Goal: Browse casually

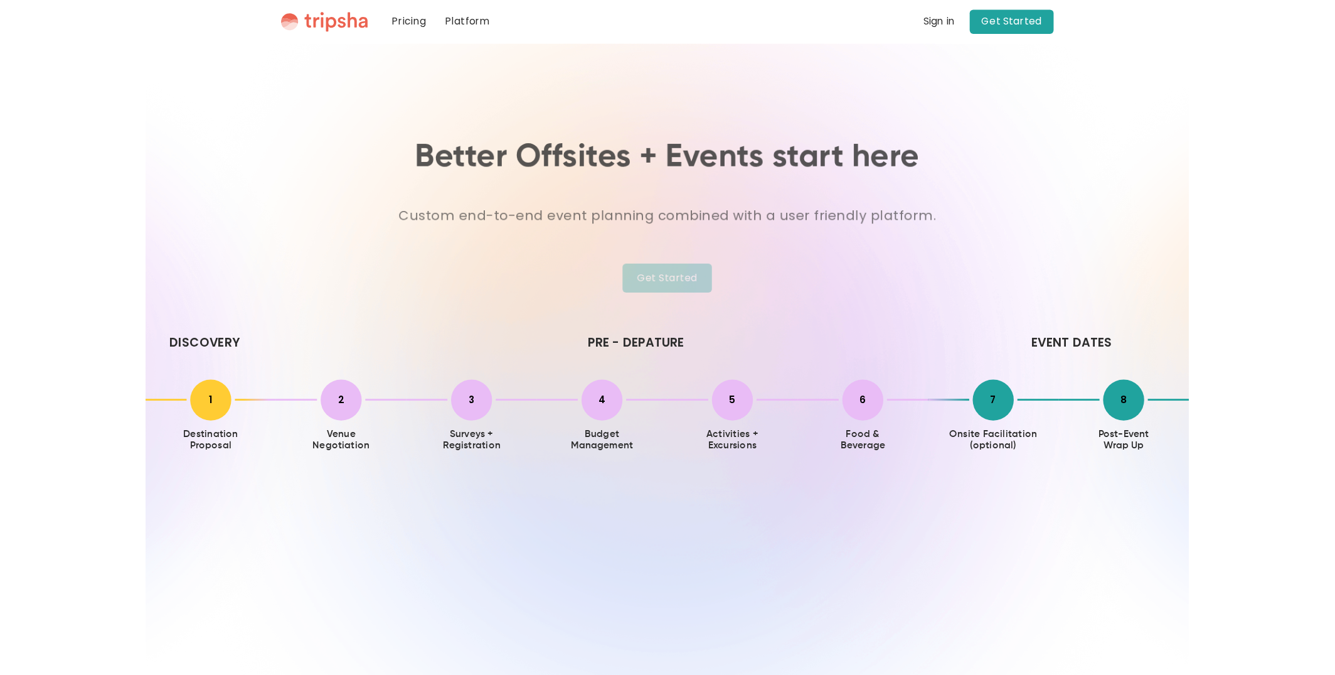
scroll to position [2795, 0]
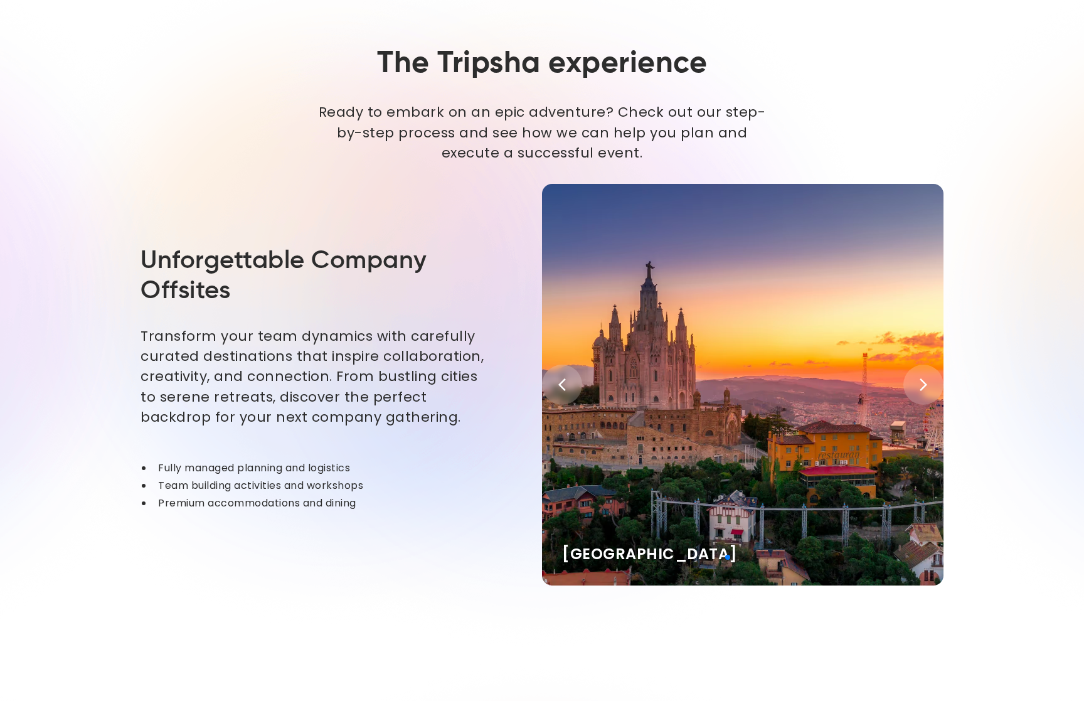
click at [909, 385] on div "Next slide" at bounding box center [924, 385] width 40 height 40
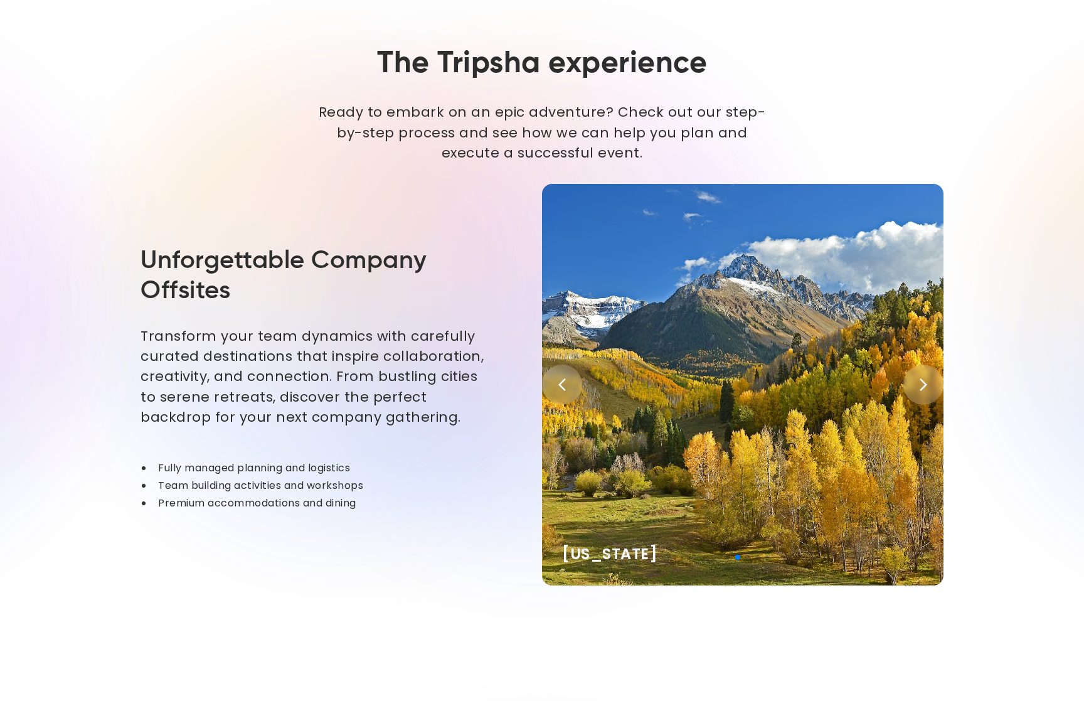
click at [577, 384] on div "Previous slide" at bounding box center [562, 385] width 40 height 40
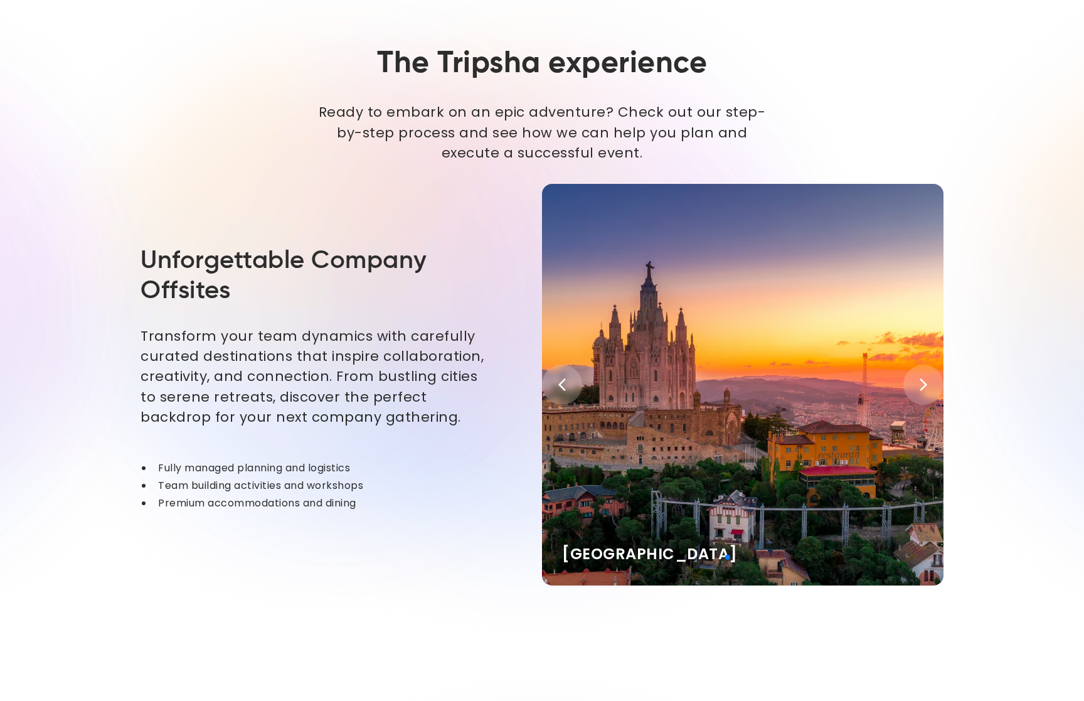
click at [577, 383] on div "Previous slide" at bounding box center [562, 385] width 40 height 40
click at [558, 382] on icon "Previous slide" at bounding box center [562, 384] width 15 height 15
click at [557, 382] on icon "Previous slide" at bounding box center [562, 384] width 15 height 15
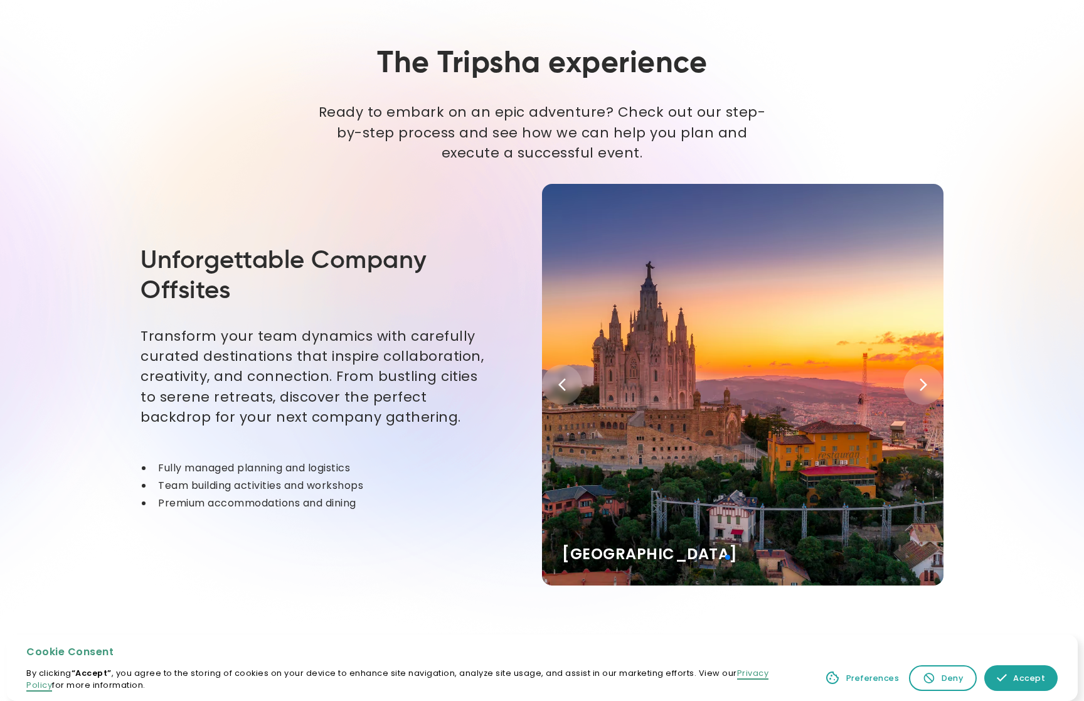
click at [558, 382] on icon "Previous slide" at bounding box center [562, 384] width 15 height 15
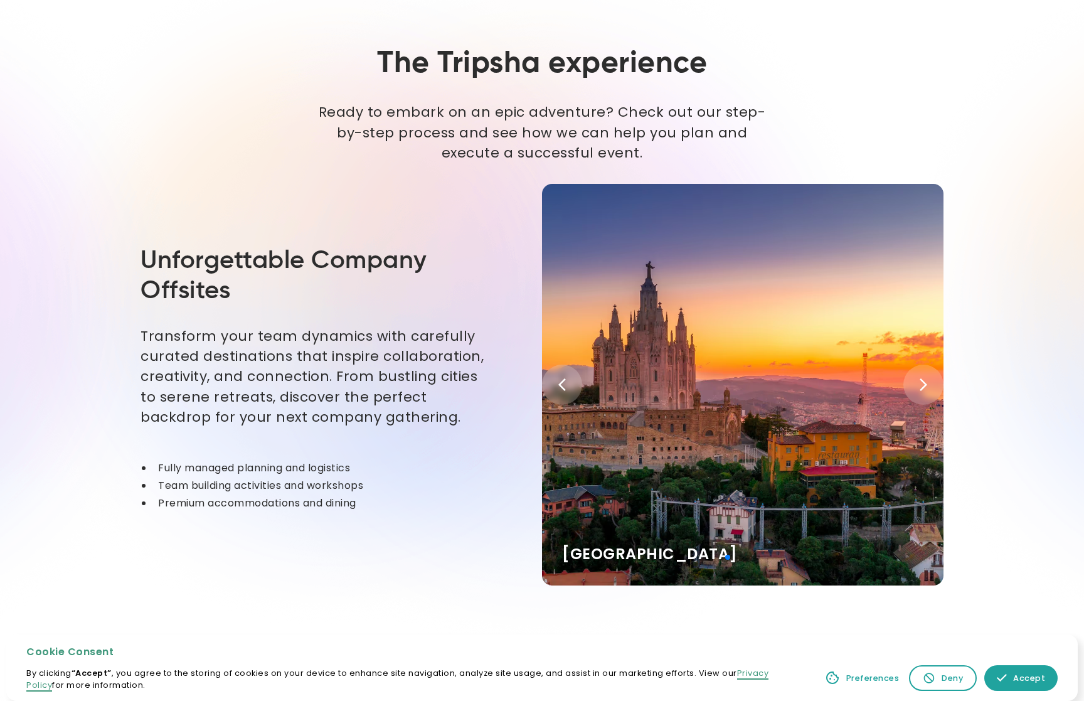
click at [558, 382] on icon "Previous slide" at bounding box center [562, 384] width 15 height 15
click at [560, 382] on icon "Previous slide" at bounding box center [562, 384] width 15 height 15
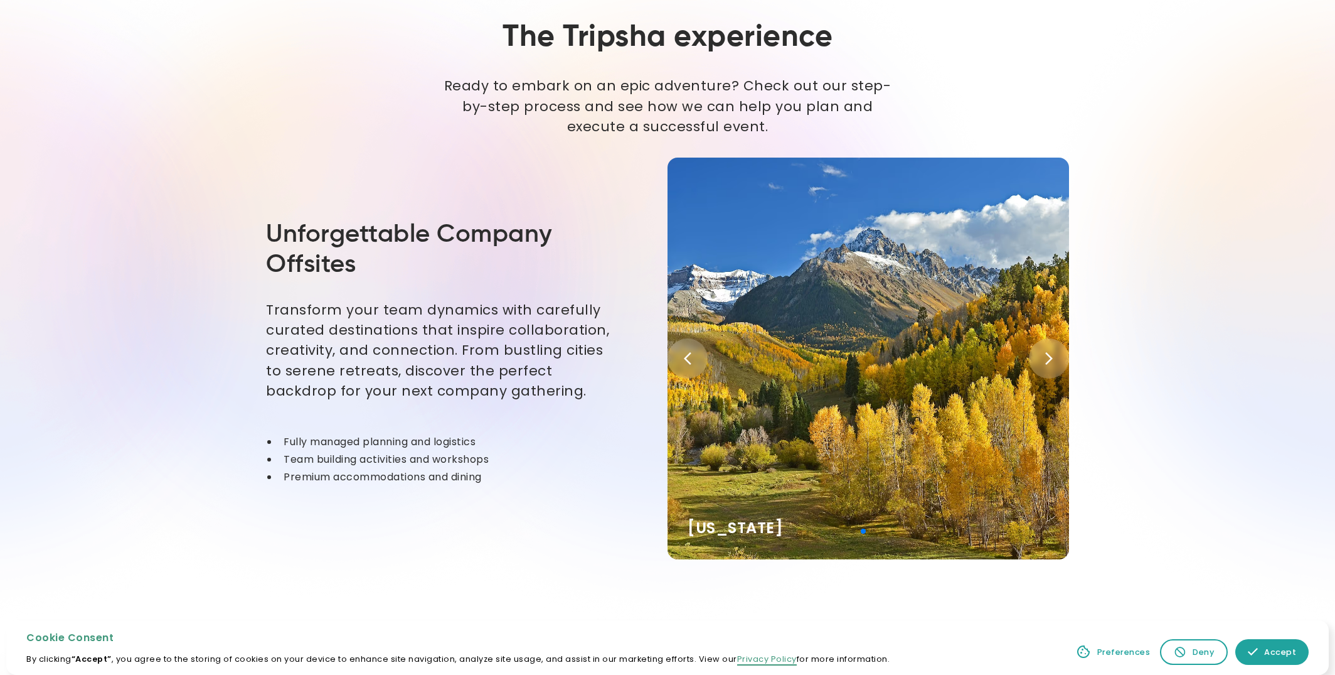
click at [1084, 660] on div at bounding box center [1180, 652] width 13 height 16
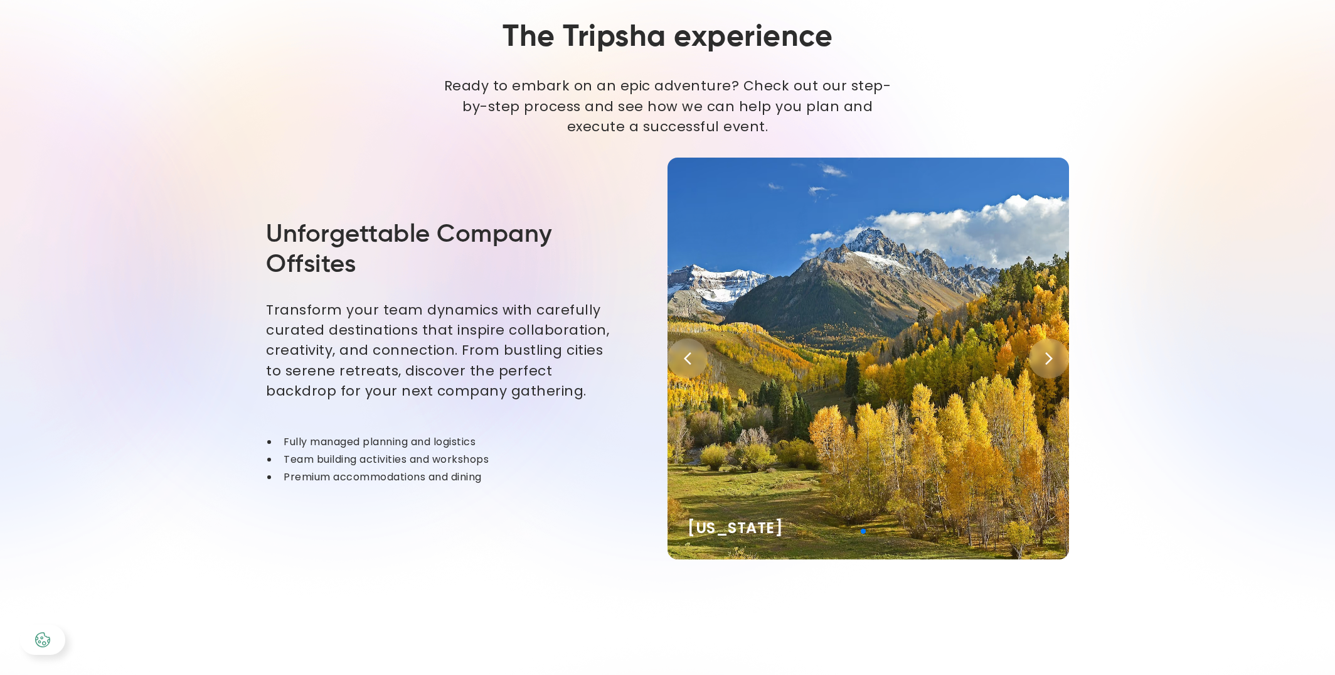
click at [770, 313] on div "Barcelona Colorado Cayman Islands Portugal" at bounding box center [869, 359] width 402 height 402
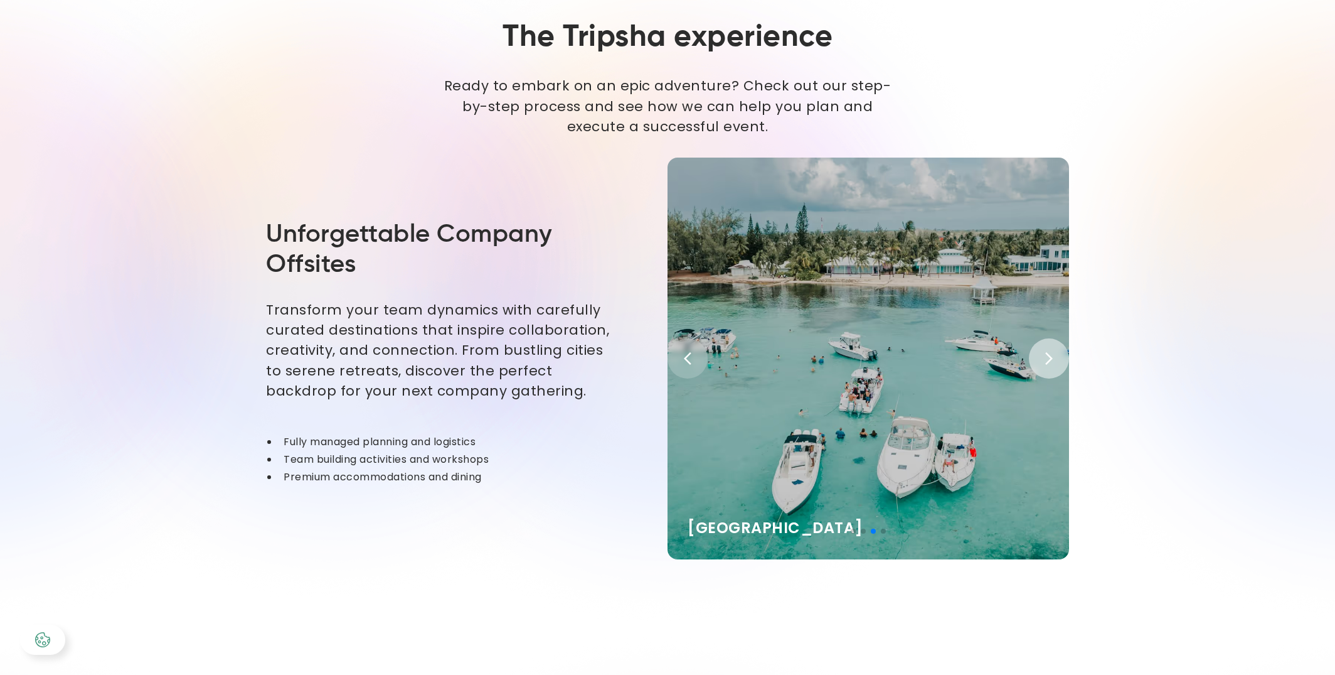
click at [1057, 353] on div "Next slide" at bounding box center [1049, 358] width 40 height 40
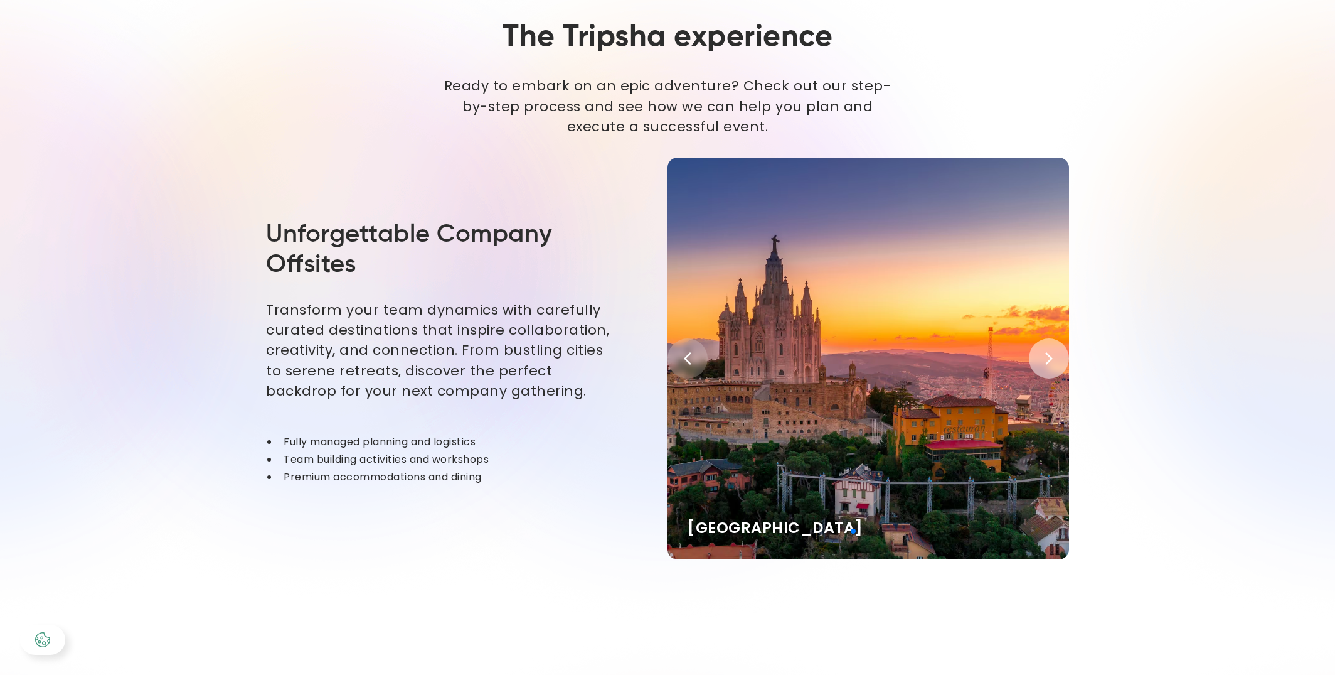
click at [1057, 353] on div "Next slide" at bounding box center [1049, 358] width 40 height 40
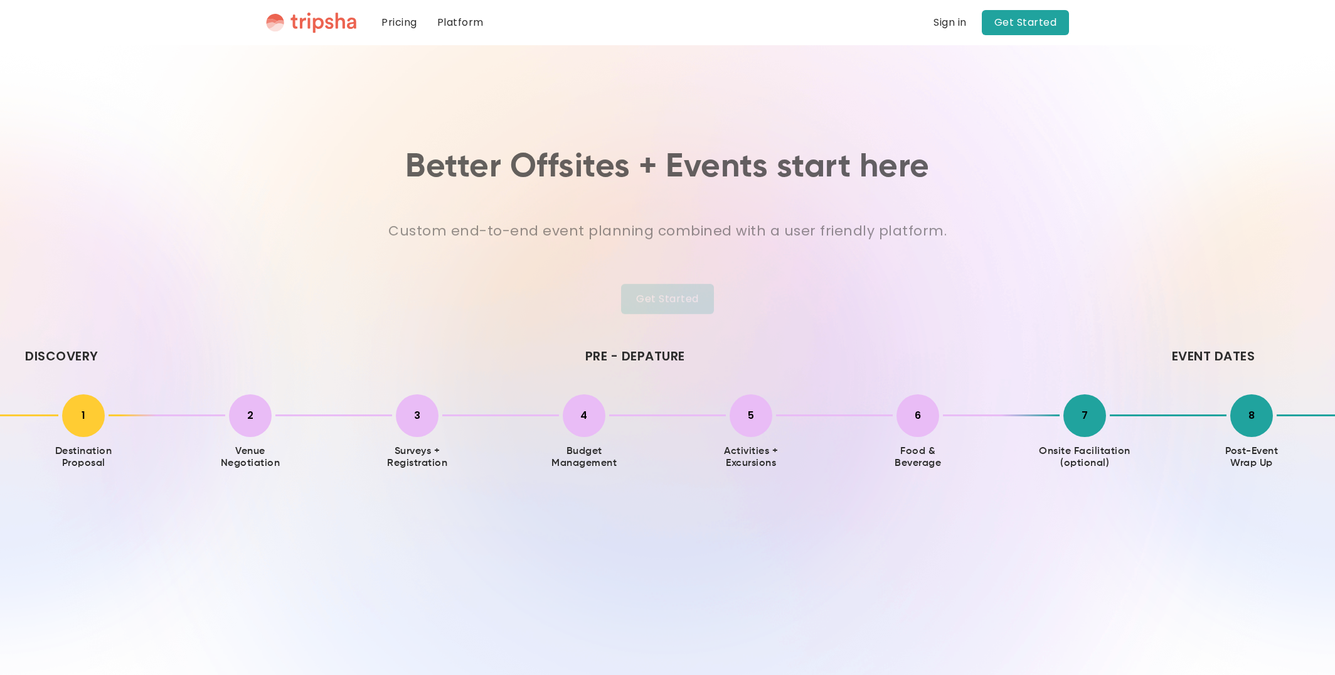
scroll to position [2795, 0]
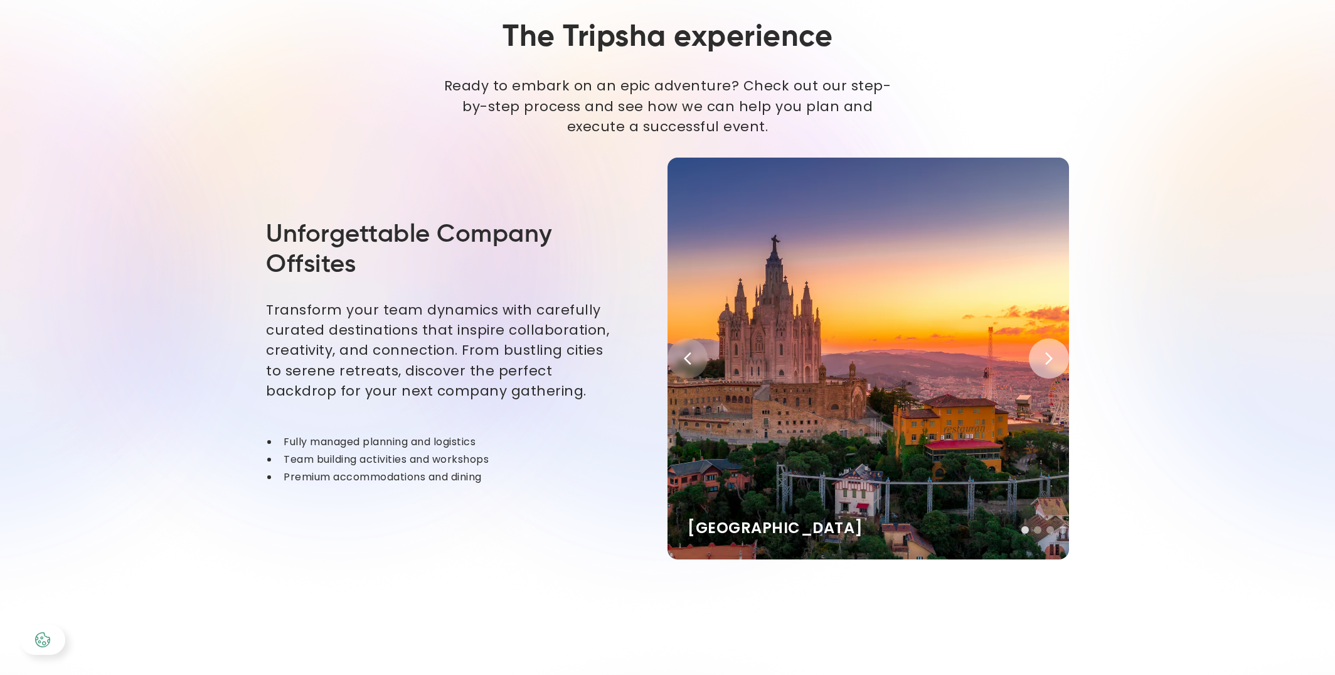
click at [1059, 353] on div "Next slide" at bounding box center [1049, 358] width 40 height 40
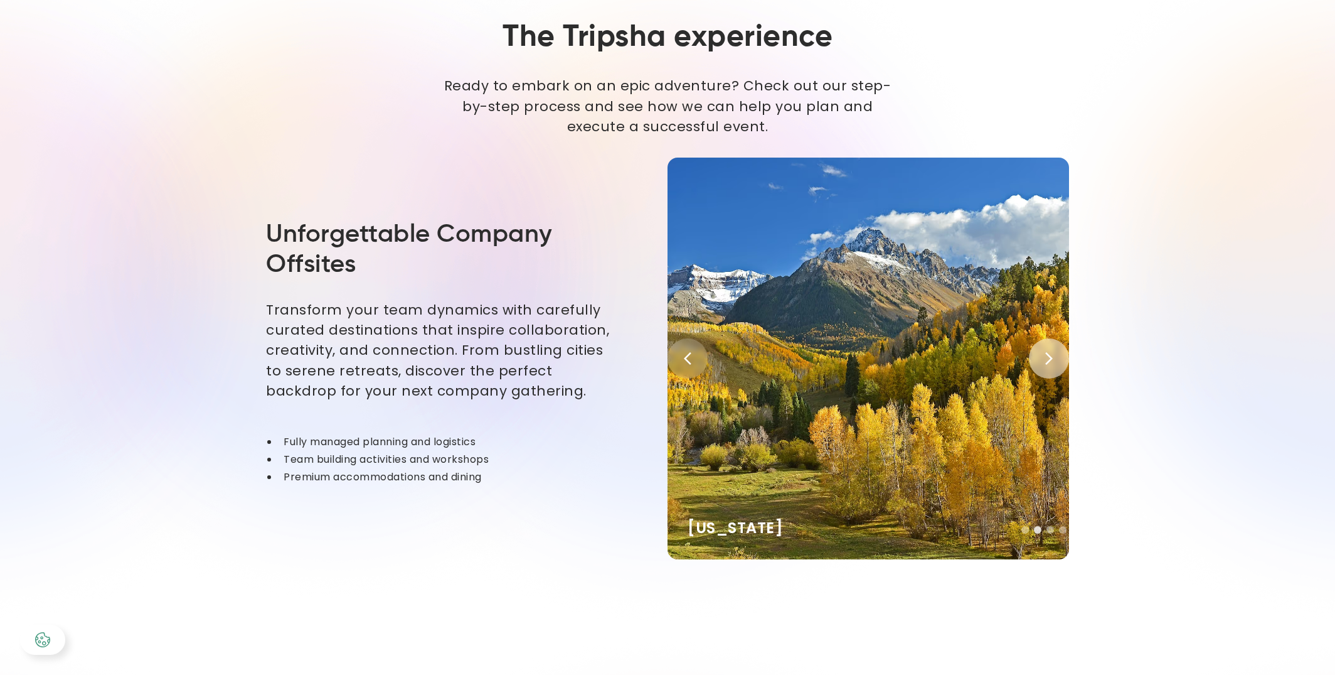
click at [1059, 353] on div "Next slide" at bounding box center [1049, 358] width 40 height 40
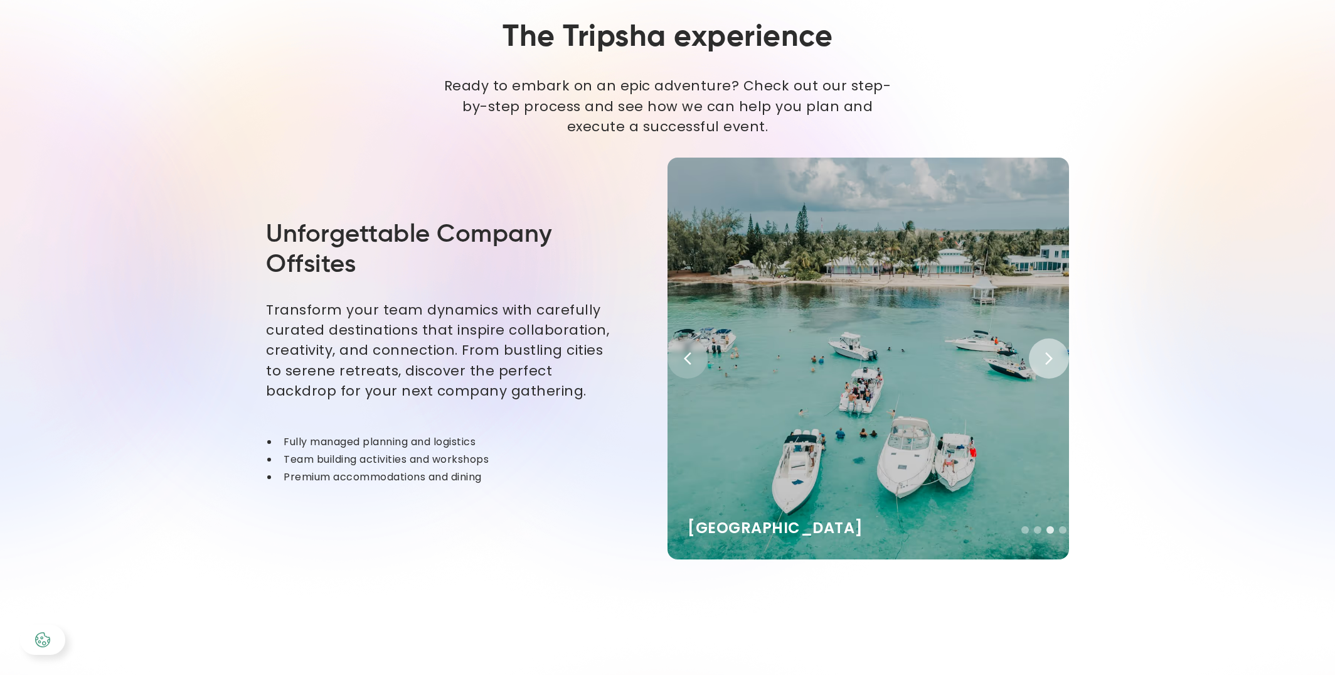
click at [1059, 353] on div "Next slide" at bounding box center [1049, 358] width 40 height 40
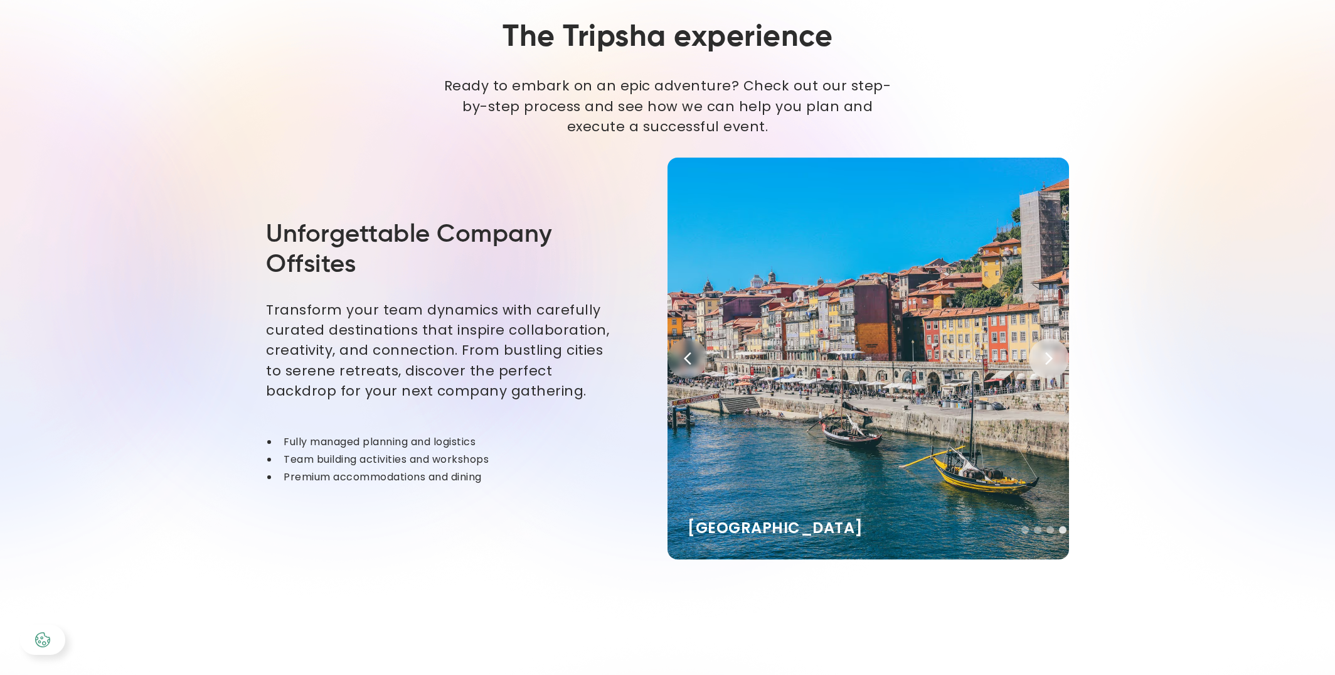
click at [1059, 353] on div "Next slide" at bounding box center [1049, 358] width 40 height 40
click at [1056, 355] on icon "Next slide" at bounding box center [1049, 358] width 15 height 15
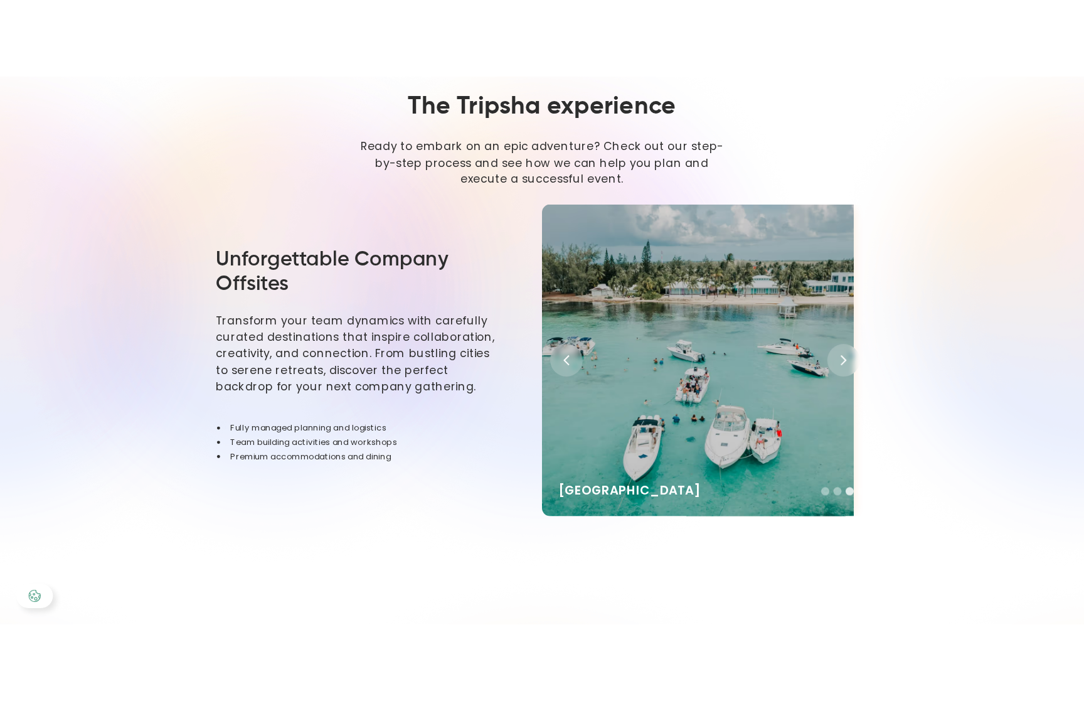
scroll to position [3129, 0]
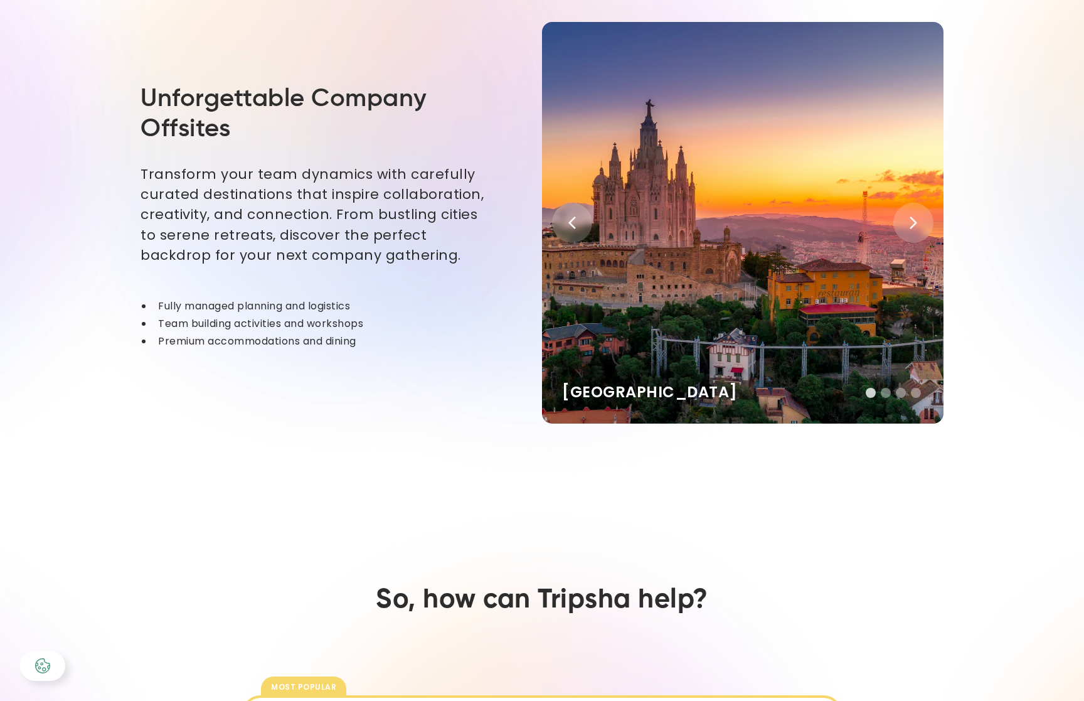
scroll to position [2943, 0]
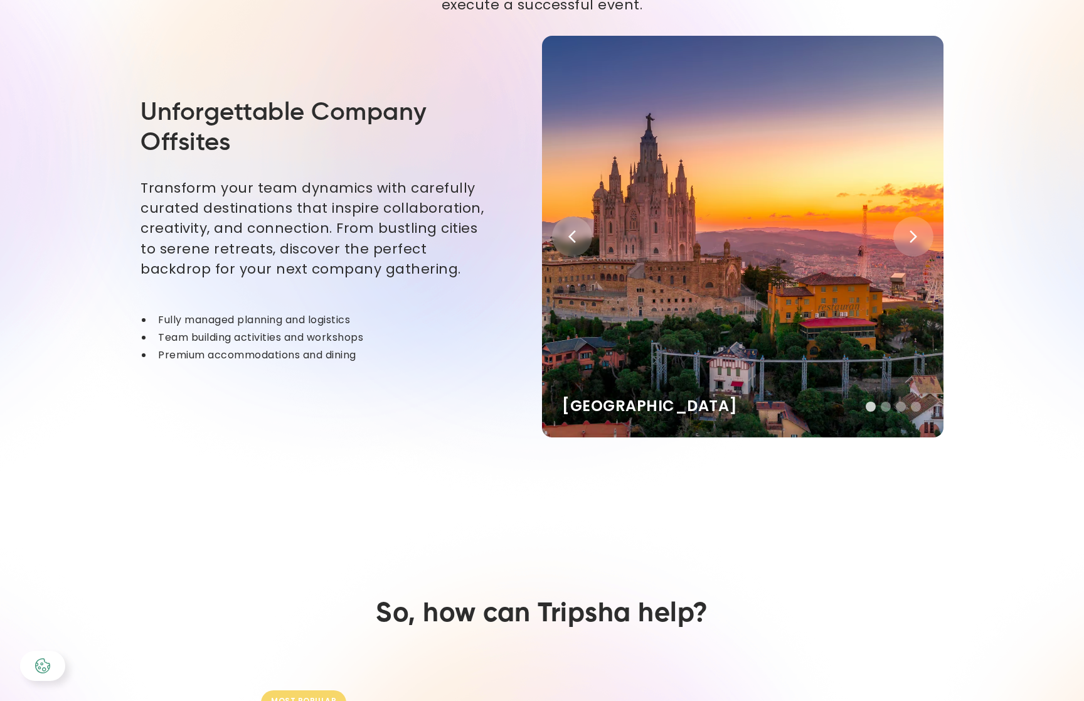
click at [926, 237] on div "Next slide" at bounding box center [914, 236] width 40 height 40
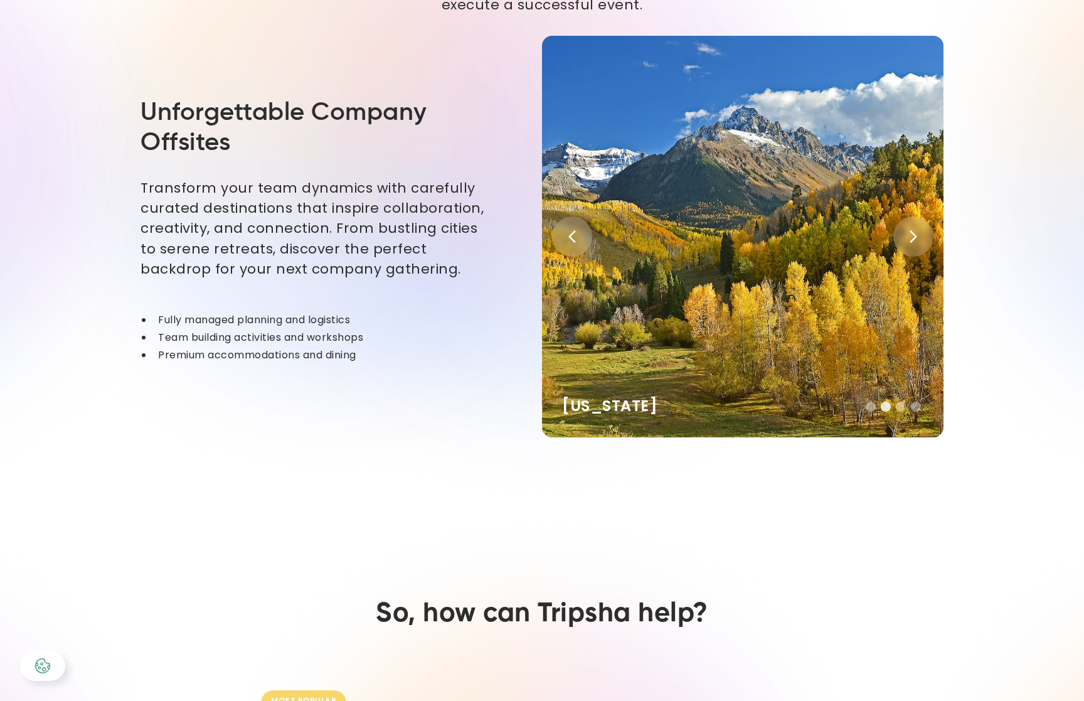
click at [926, 237] on div "Next slide" at bounding box center [914, 236] width 40 height 40
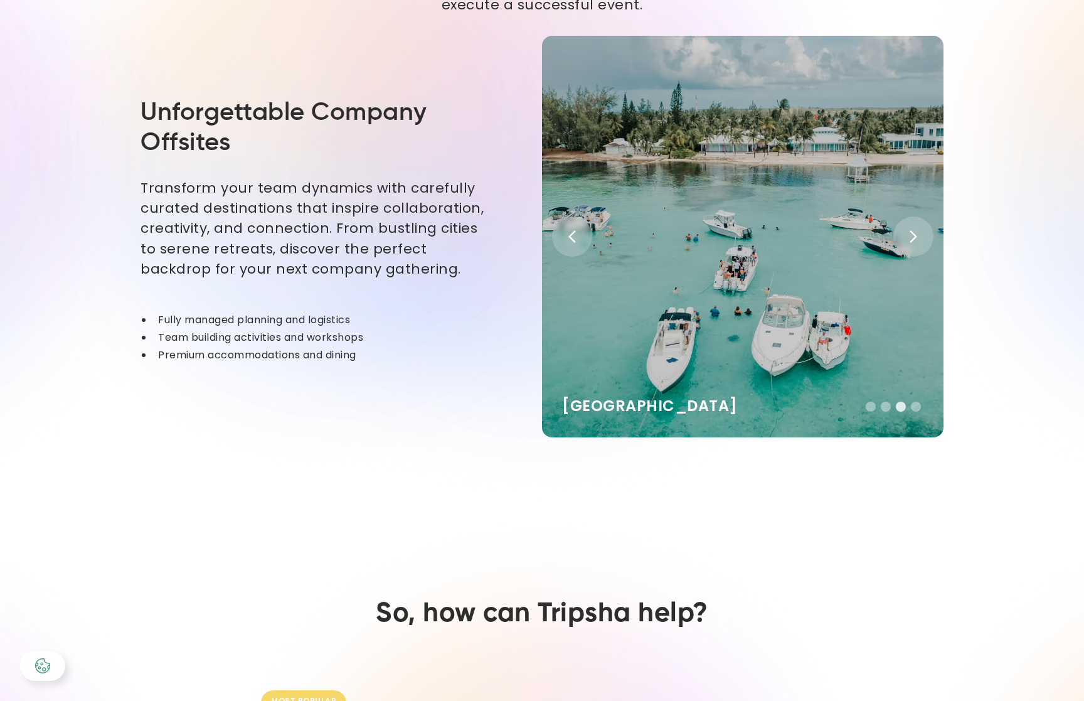
click at [926, 237] on div "Next slide" at bounding box center [914, 236] width 40 height 40
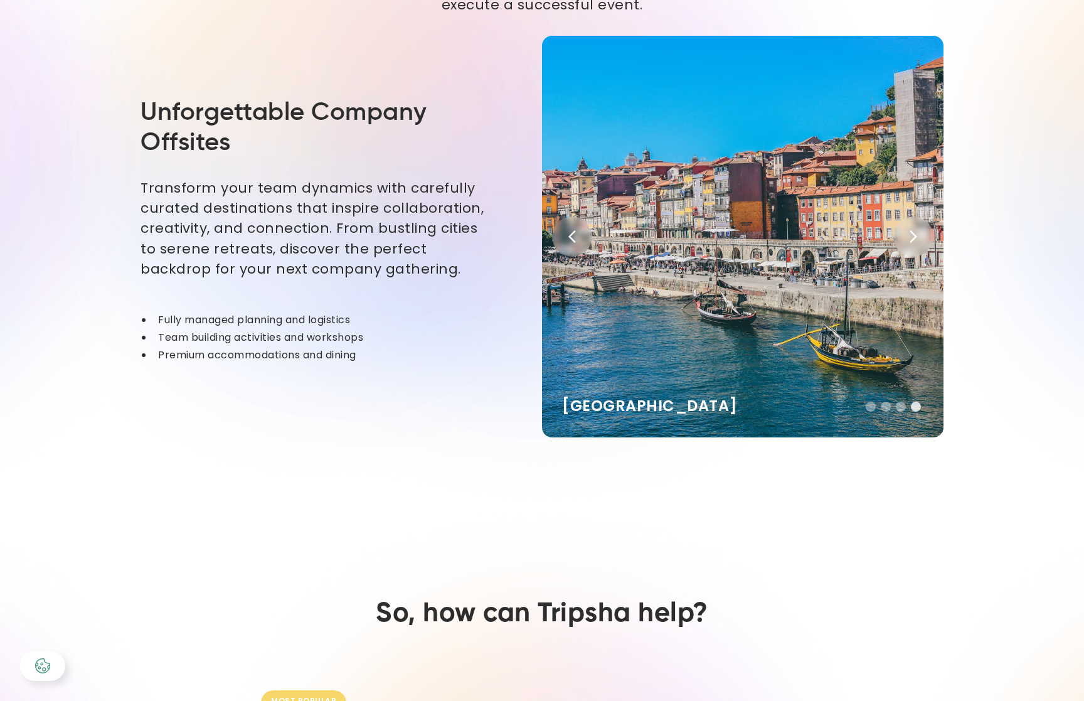
click at [926, 237] on div "Next slide" at bounding box center [914, 236] width 40 height 40
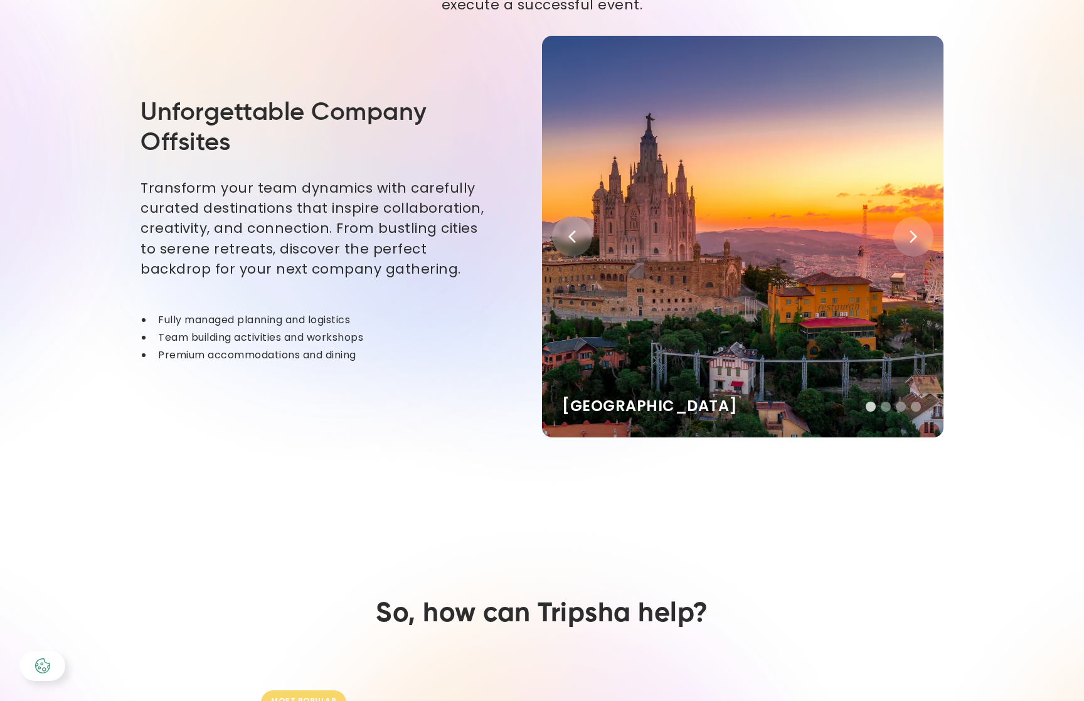
click at [926, 237] on div "Next slide" at bounding box center [914, 236] width 40 height 40
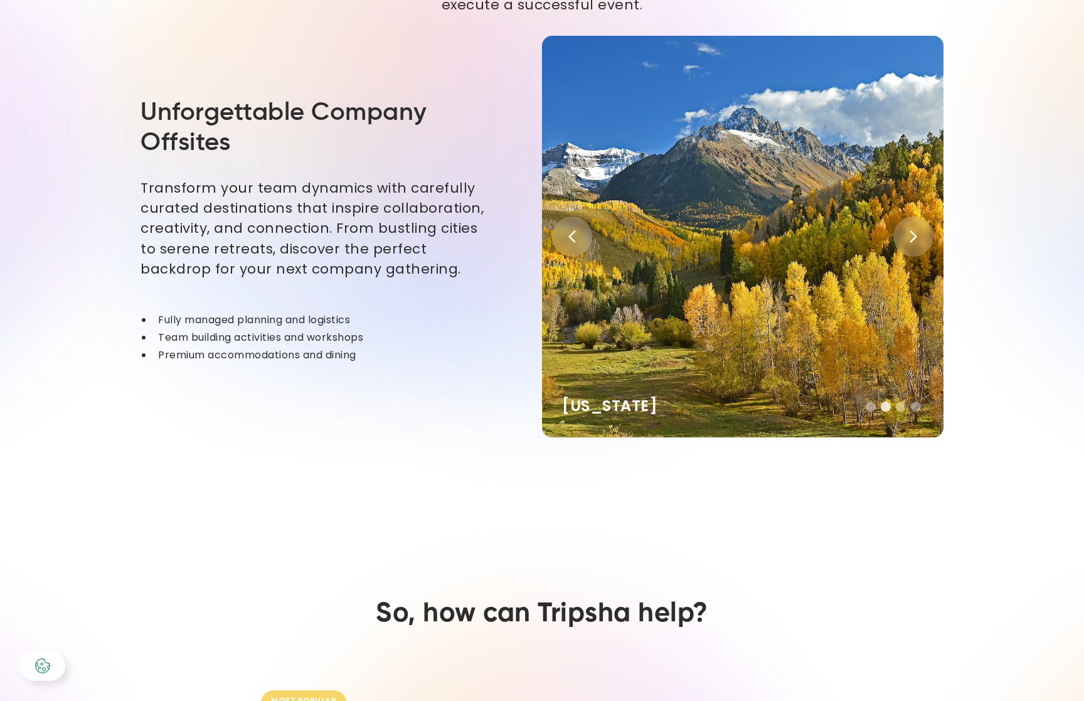
click at [926, 237] on div "Next slide" at bounding box center [914, 236] width 40 height 40
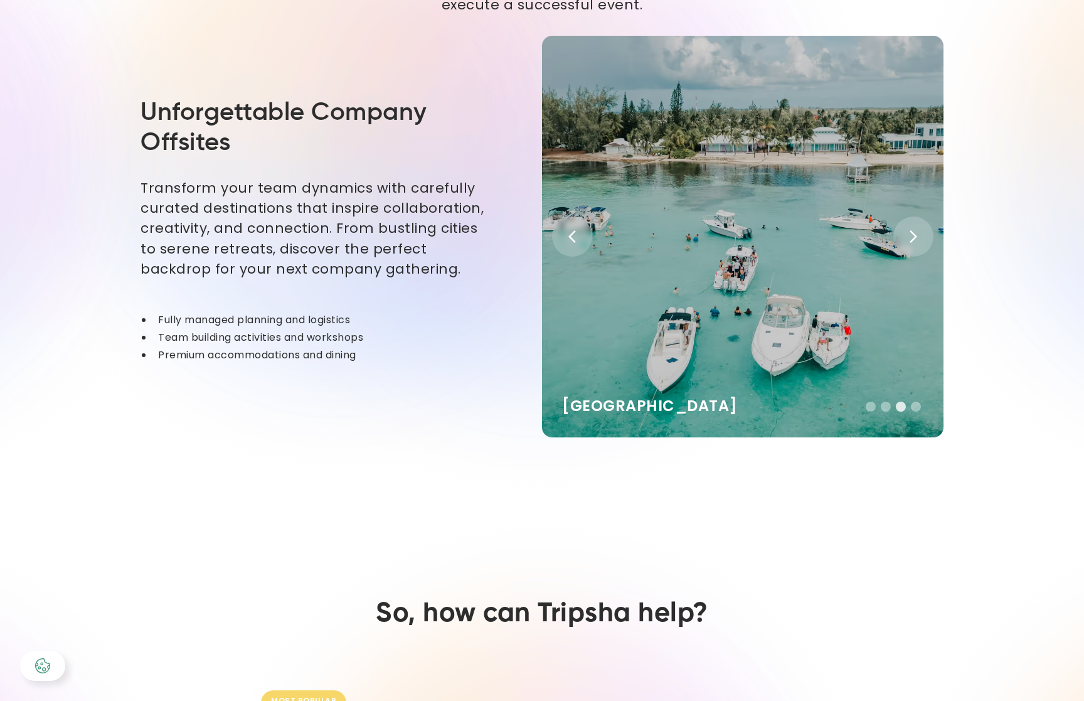
click at [926, 236] on div "Next slide" at bounding box center [914, 236] width 40 height 40
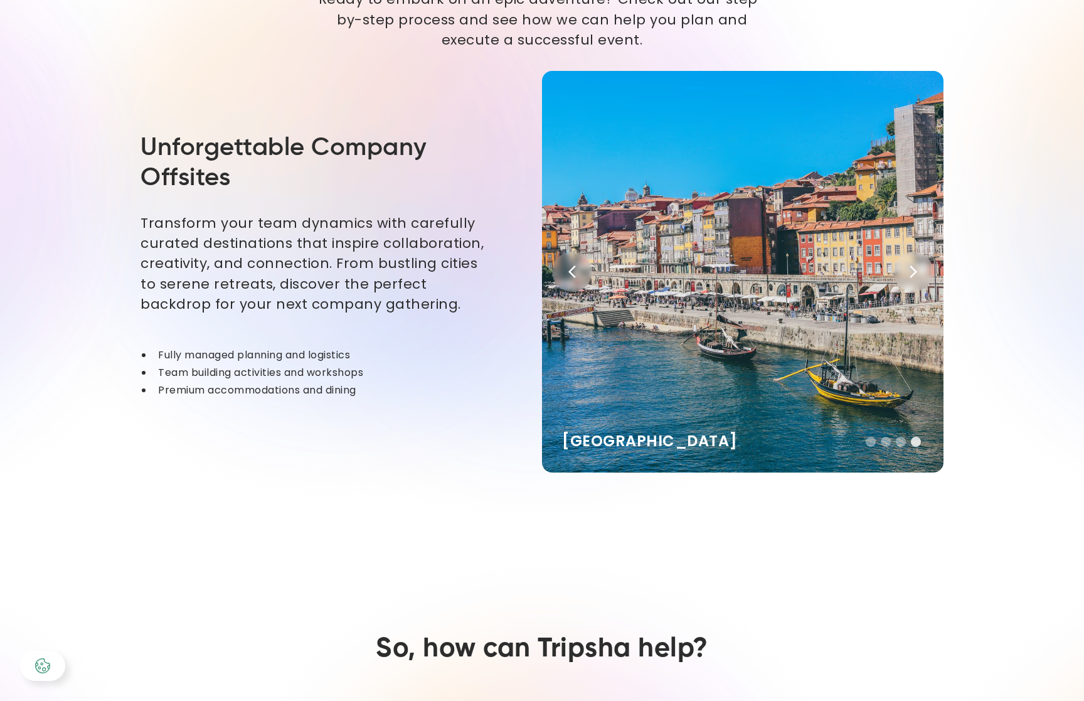
scroll to position [2908, 0]
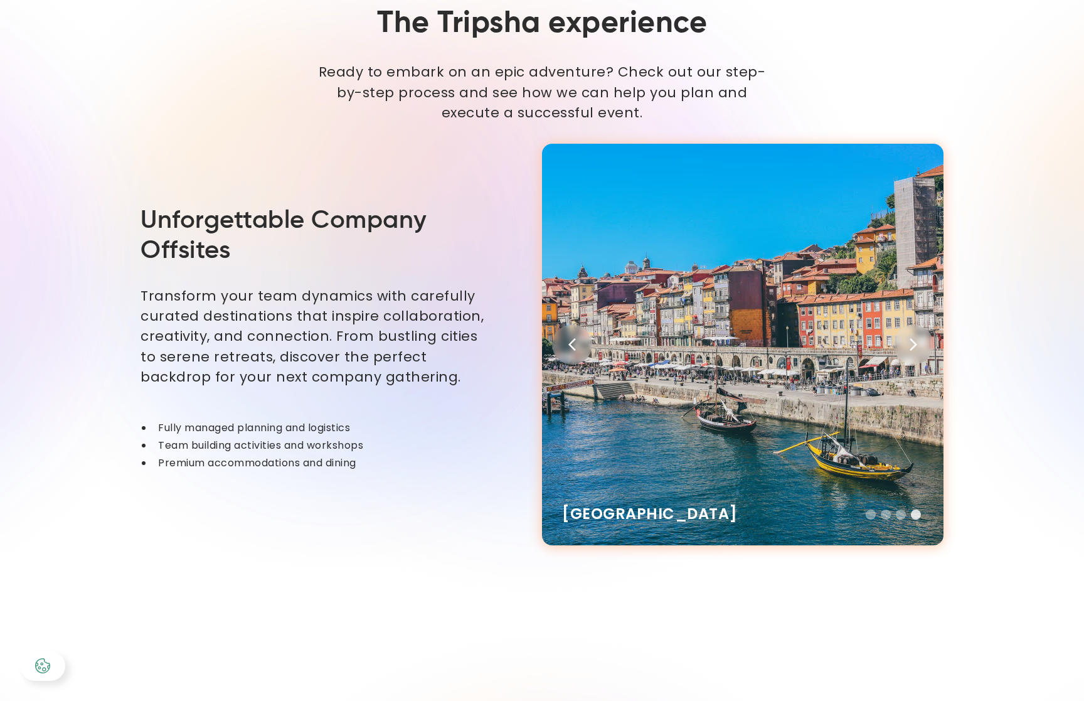
scroll to position [2829, 0]
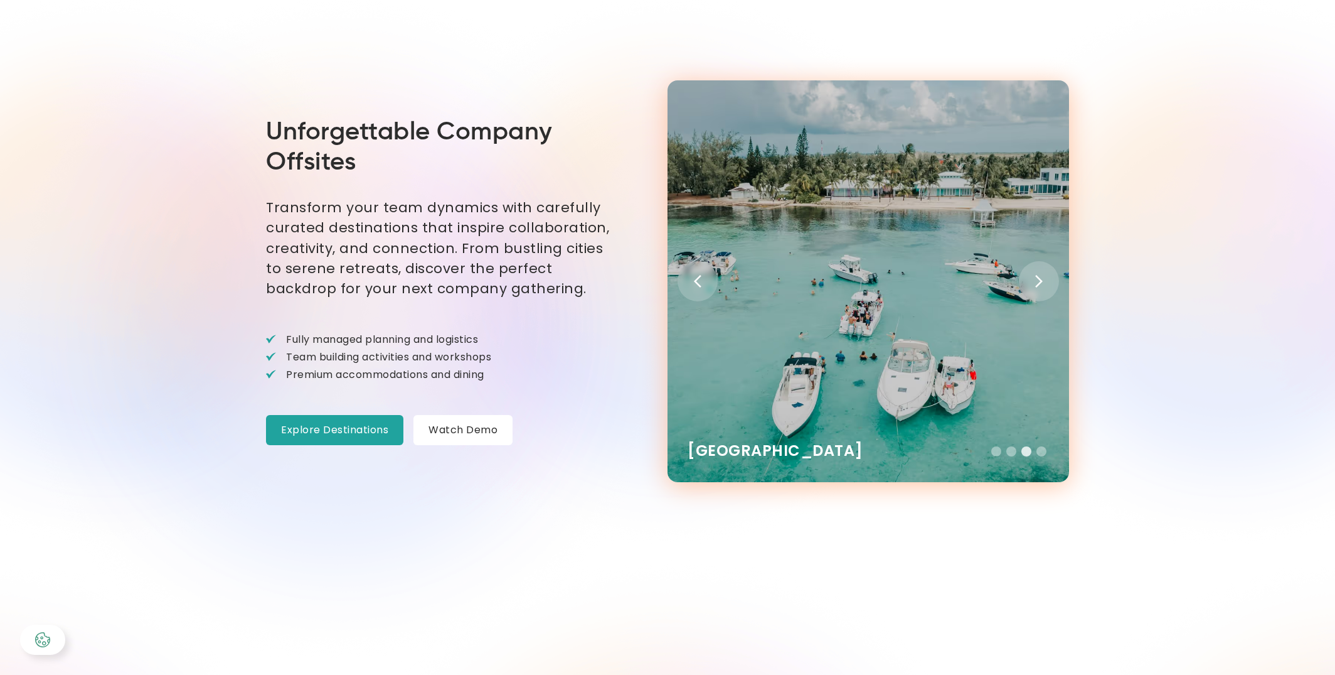
scroll to position [2738, 0]
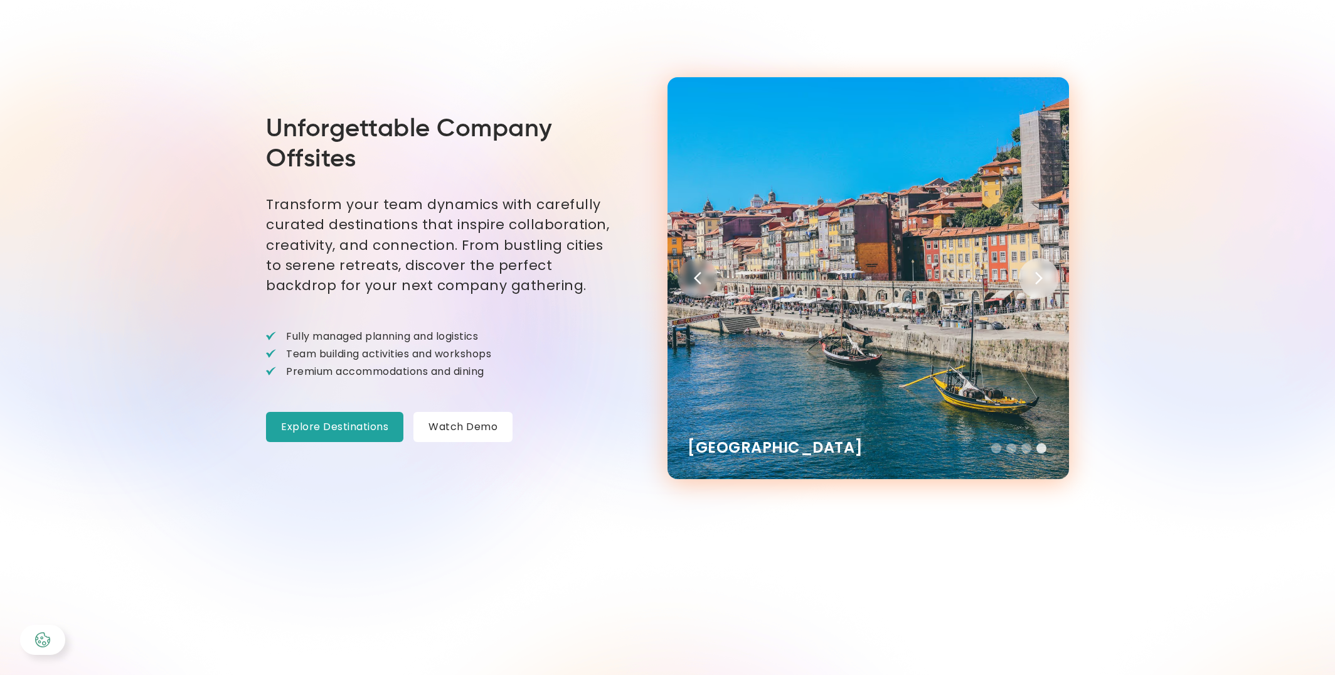
click at [1040, 287] on div "Next slide" at bounding box center [1039, 278] width 40 height 40
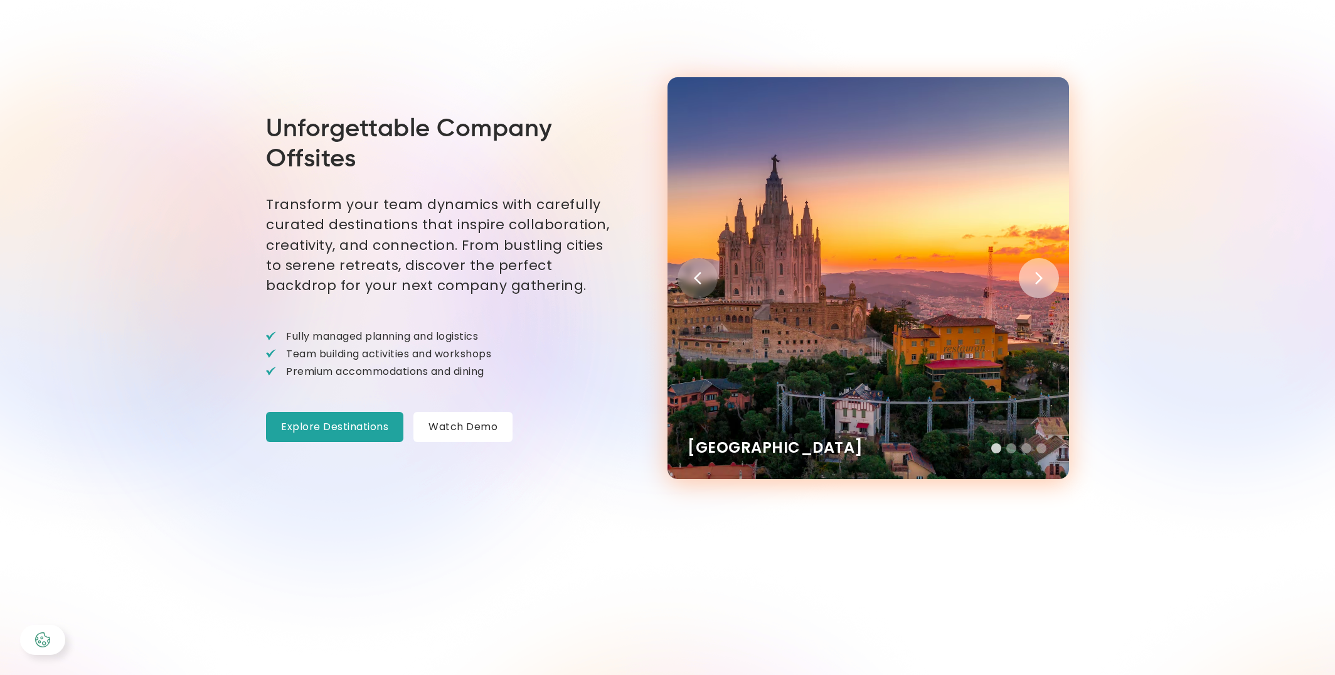
click at [1052, 285] on div "Next slide" at bounding box center [1039, 278] width 40 height 40
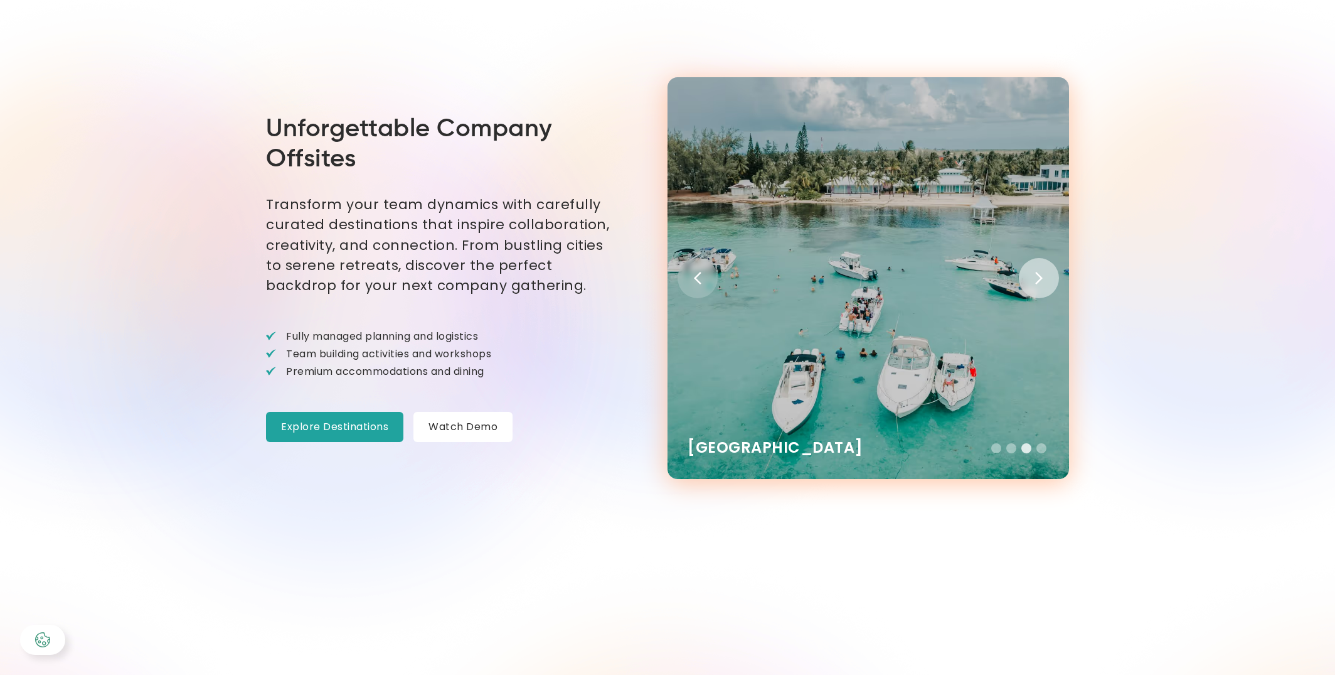
click at [1049, 276] on div "Next slide" at bounding box center [1039, 278] width 40 height 40
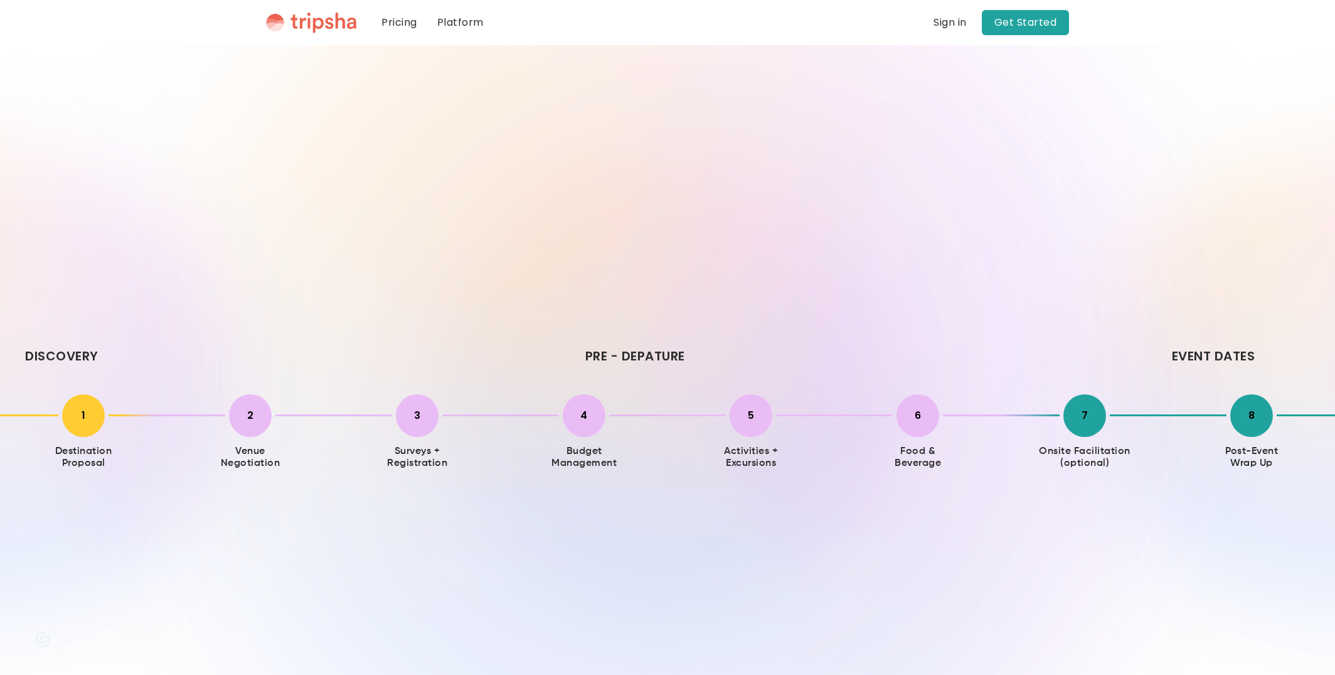
scroll to position [2738, 0]
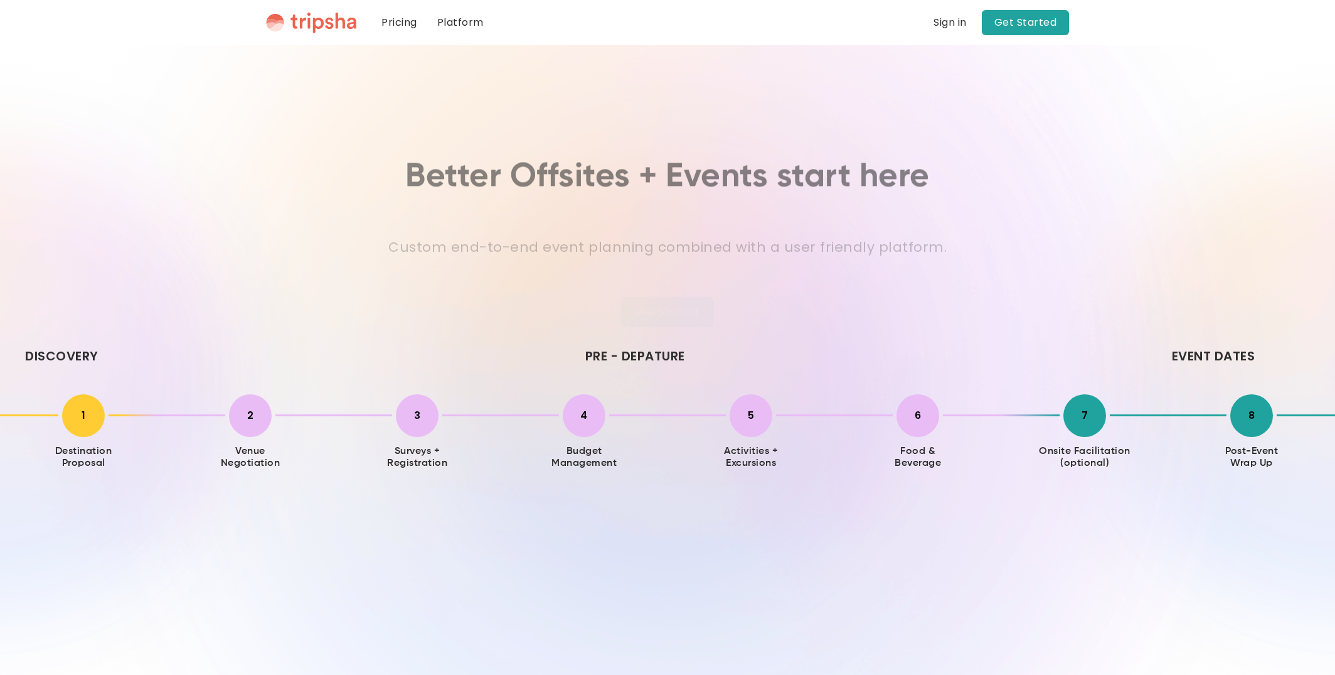
scroll to position [2738, 0]
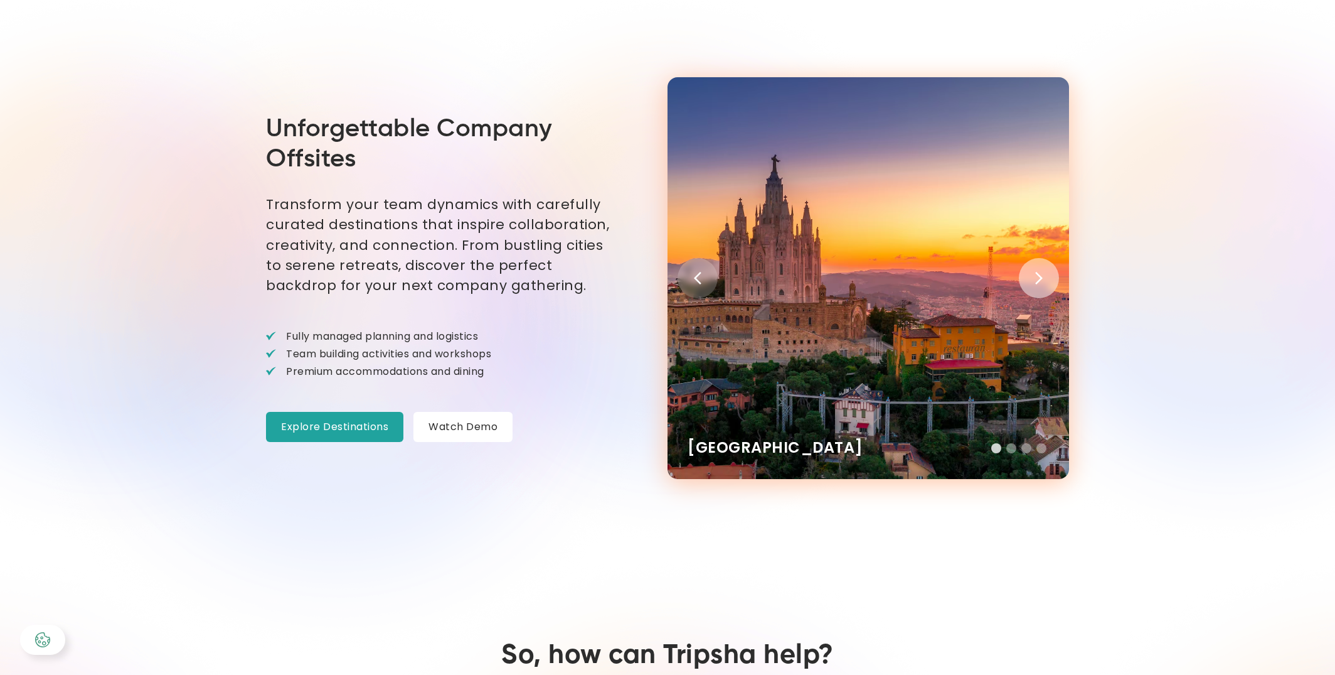
click at [1052, 283] on div "Next slide" at bounding box center [1039, 278] width 40 height 40
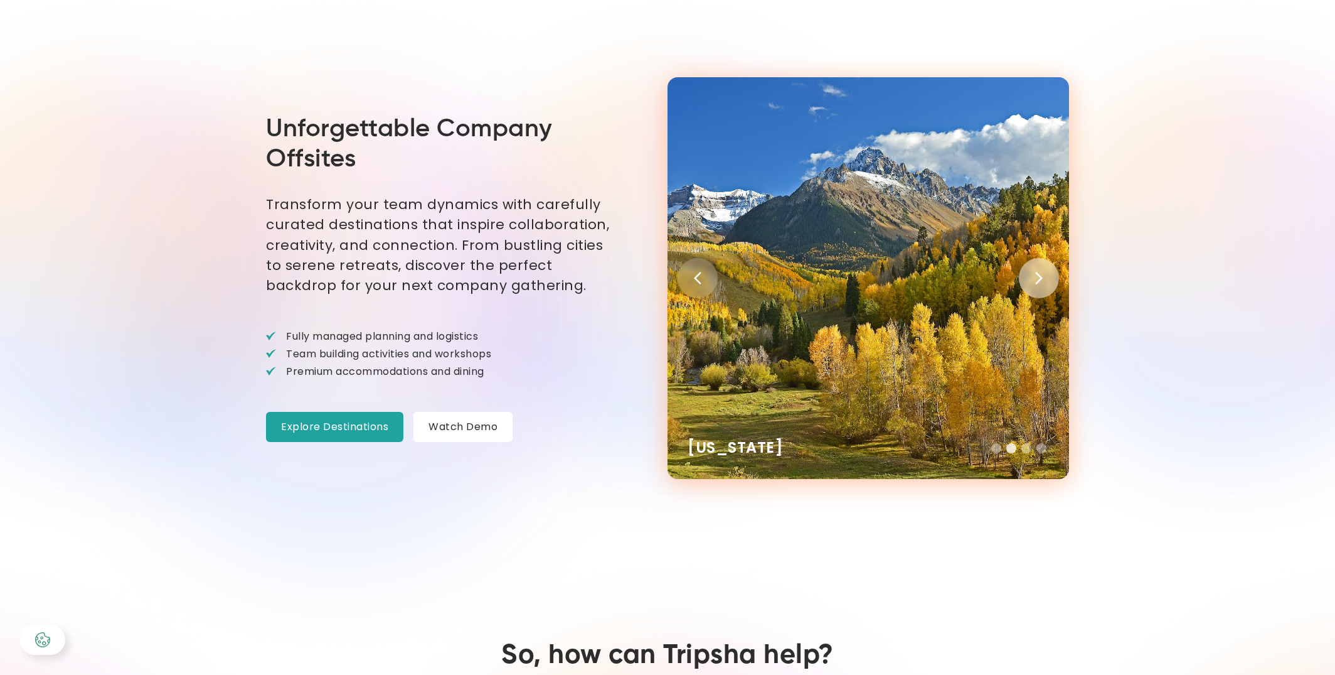
click at [1052, 283] on div "Next slide" at bounding box center [1039, 278] width 40 height 40
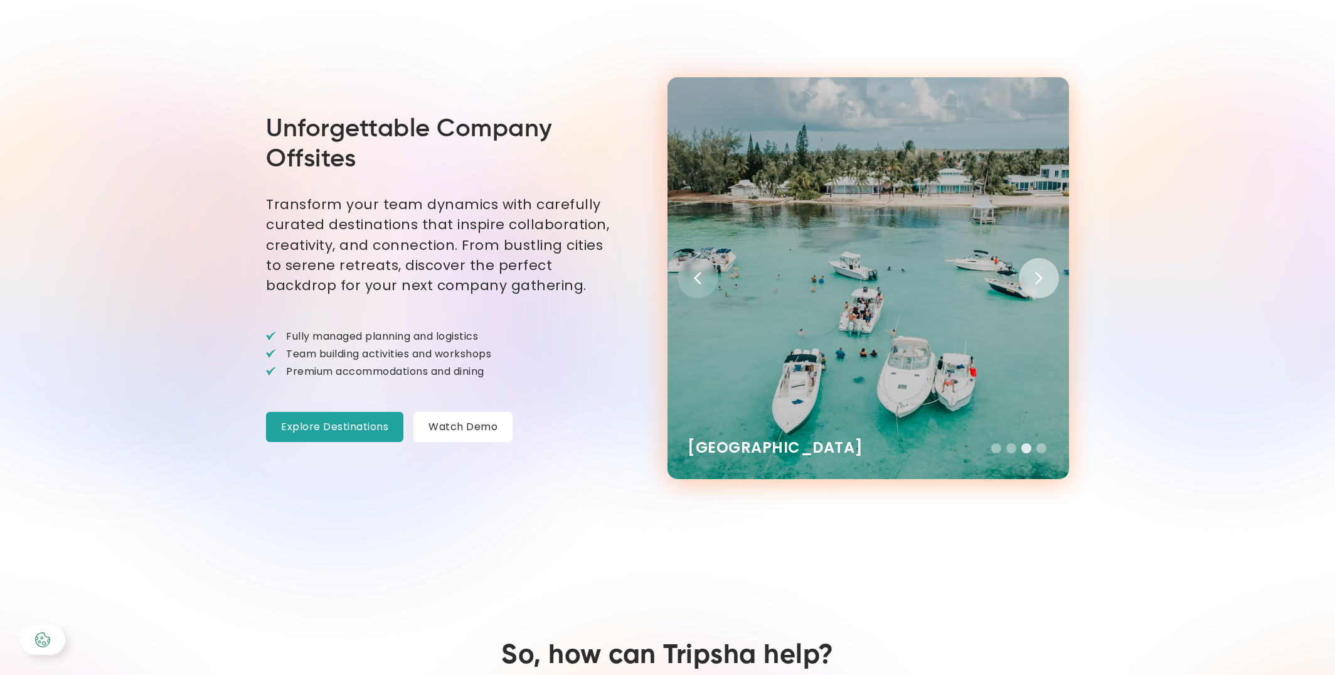
click at [1052, 283] on div "Next slide" at bounding box center [1039, 278] width 40 height 40
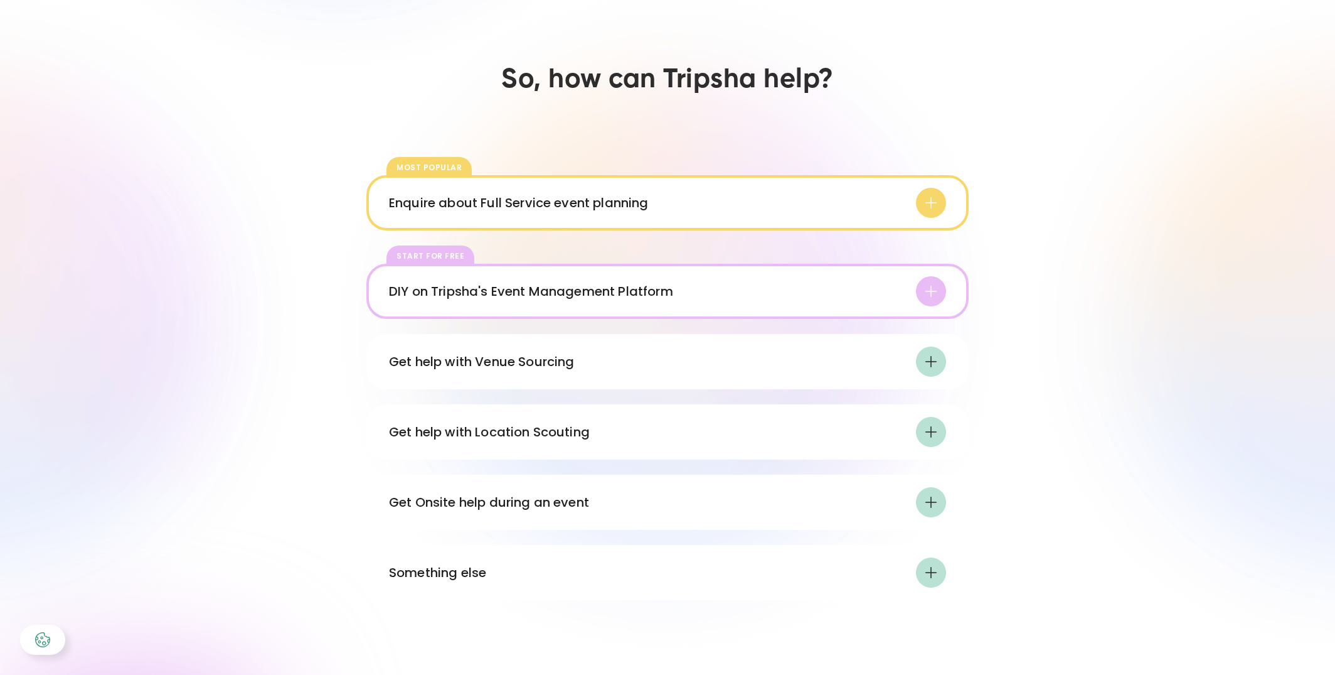
scroll to position [3316, 0]
